Goal: Task Accomplishment & Management: Use online tool/utility

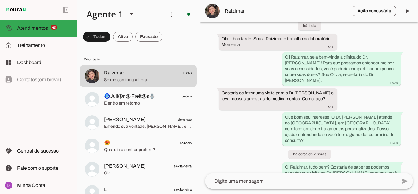
scroll to position [76, 0]
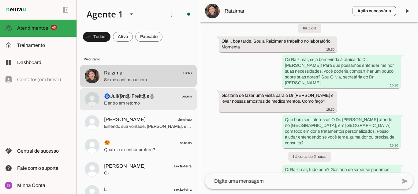
click at [145, 103] on span "E entro em retorno" at bounding box center [148, 103] width 88 height 6
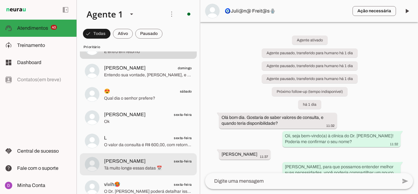
scroll to position [61, 0]
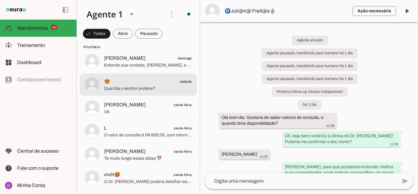
click at [140, 22] on div at bounding box center [148, 14] width 88 height 15
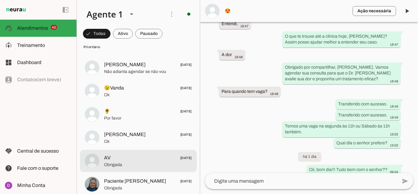
scroll to position [1009, 0]
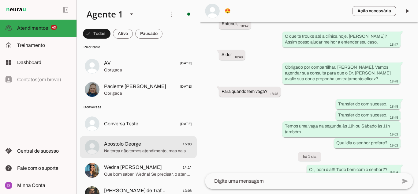
click at [133, 144] on span "Apostolo George" at bounding box center [122, 143] width 37 height 7
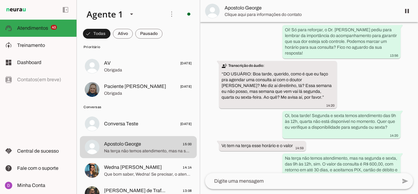
scroll to position [225, 0]
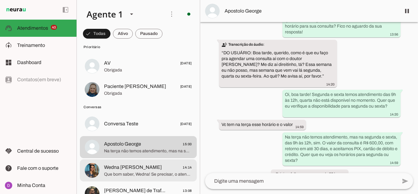
click at [157, 175] on span "Que bom saber, Wedna! Se precisar, o atendimento do Dr. [PERSON_NAME] é humaniz…" at bounding box center [148, 174] width 88 height 6
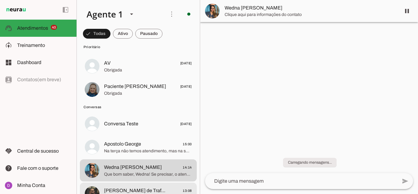
click at [149, 188] on span "[PERSON_NAME] de Trafegos" at bounding box center [135, 189] width 63 height 7
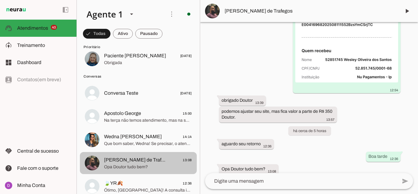
scroll to position [1070, 0]
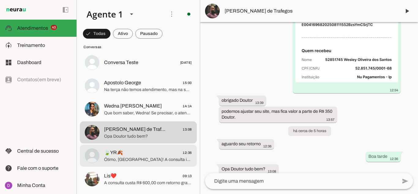
click at [154, 160] on span "Ótimo, [GEOGRAPHIC_DATA]! A consulta inclui avaliação clínica de 1 hora e ultra…" at bounding box center [148, 159] width 88 height 6
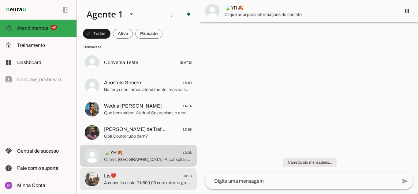
click at [149, 177] on span "Lis❤️ 09:13" at bounding box center [148, 176] width 88 height 8
